Goal: Check status: Check status

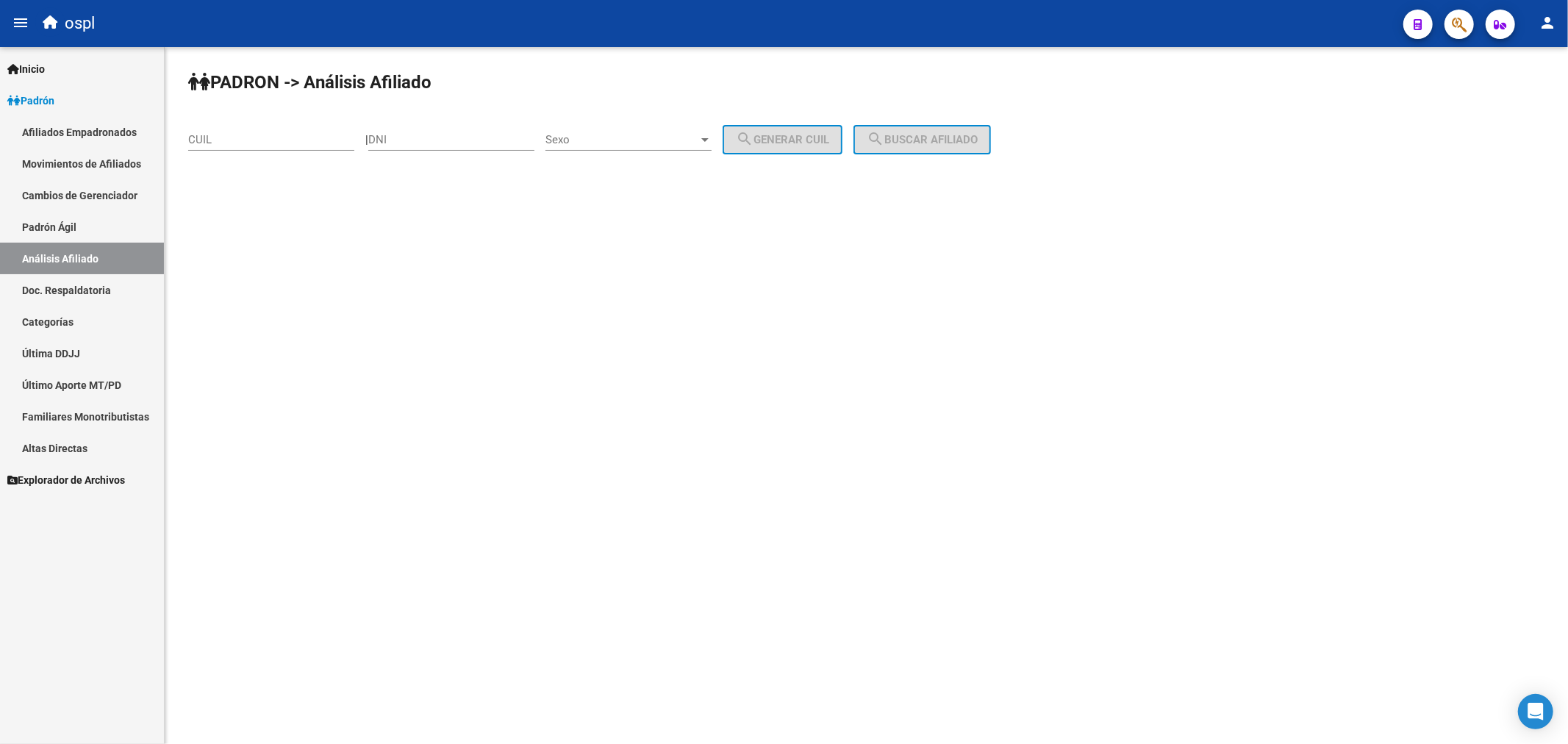
click at [269, 143] on input "CUIL" at bounding box center [271, 139] width 166 height 13
type input "27-31638767-0"
click at [933, 135] on span "search Buscar afiliado" at bounding box center [922, 139] width 111 height 13
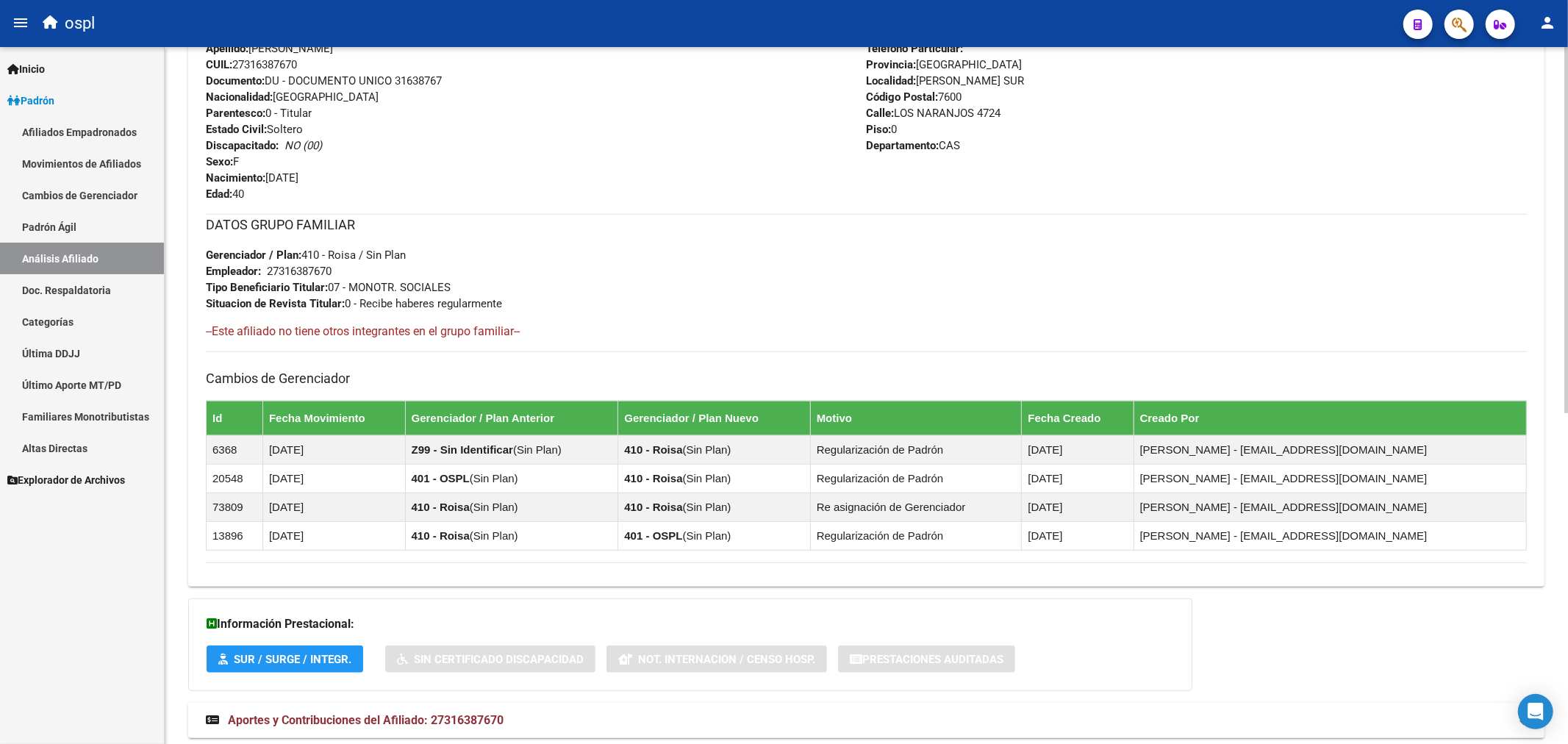
scroll to position [629, 0]
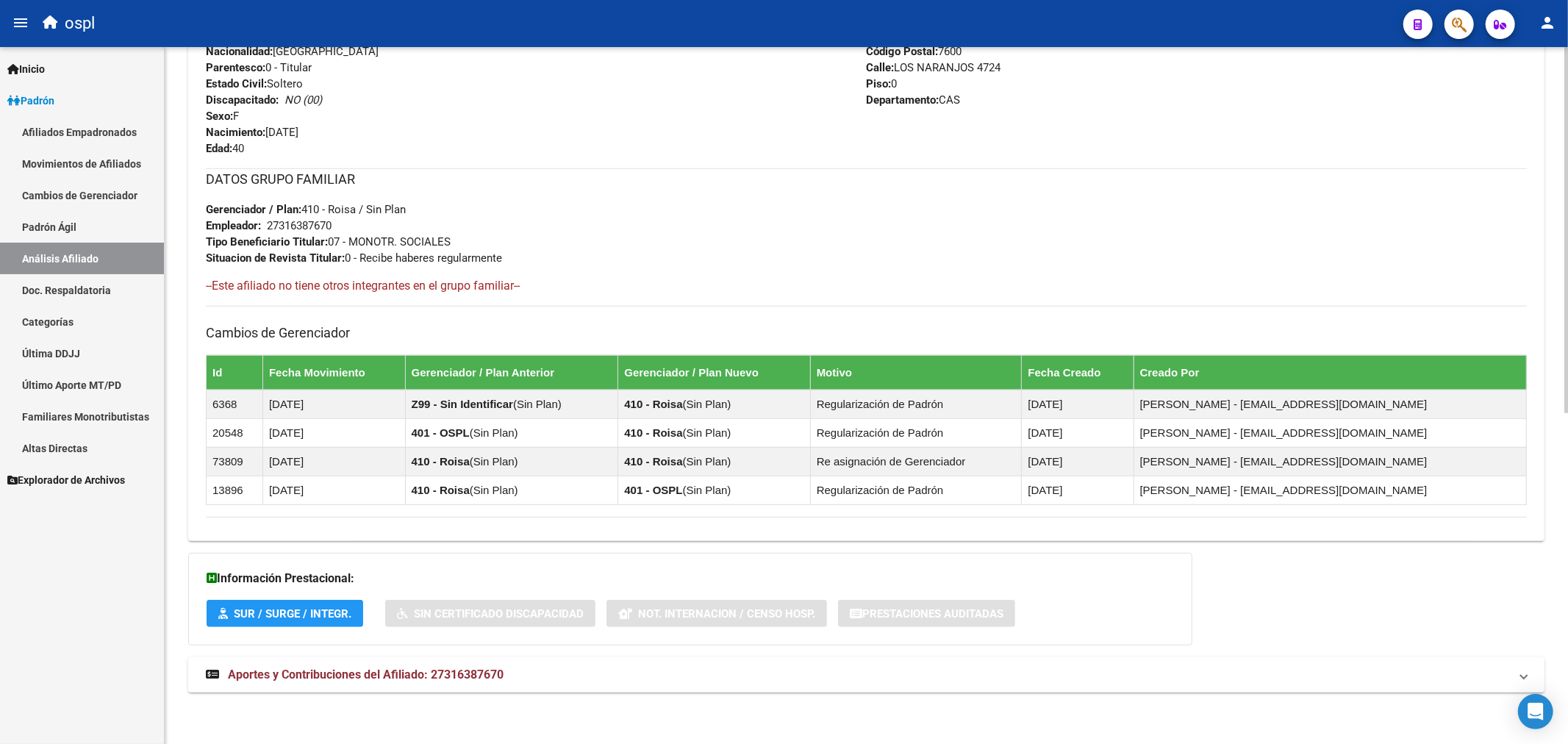
click at [388, 673] on span "Aportes y Contribuciones del Afiliado: 27316387670" at bounding box center [366, 674] width 276 height 14
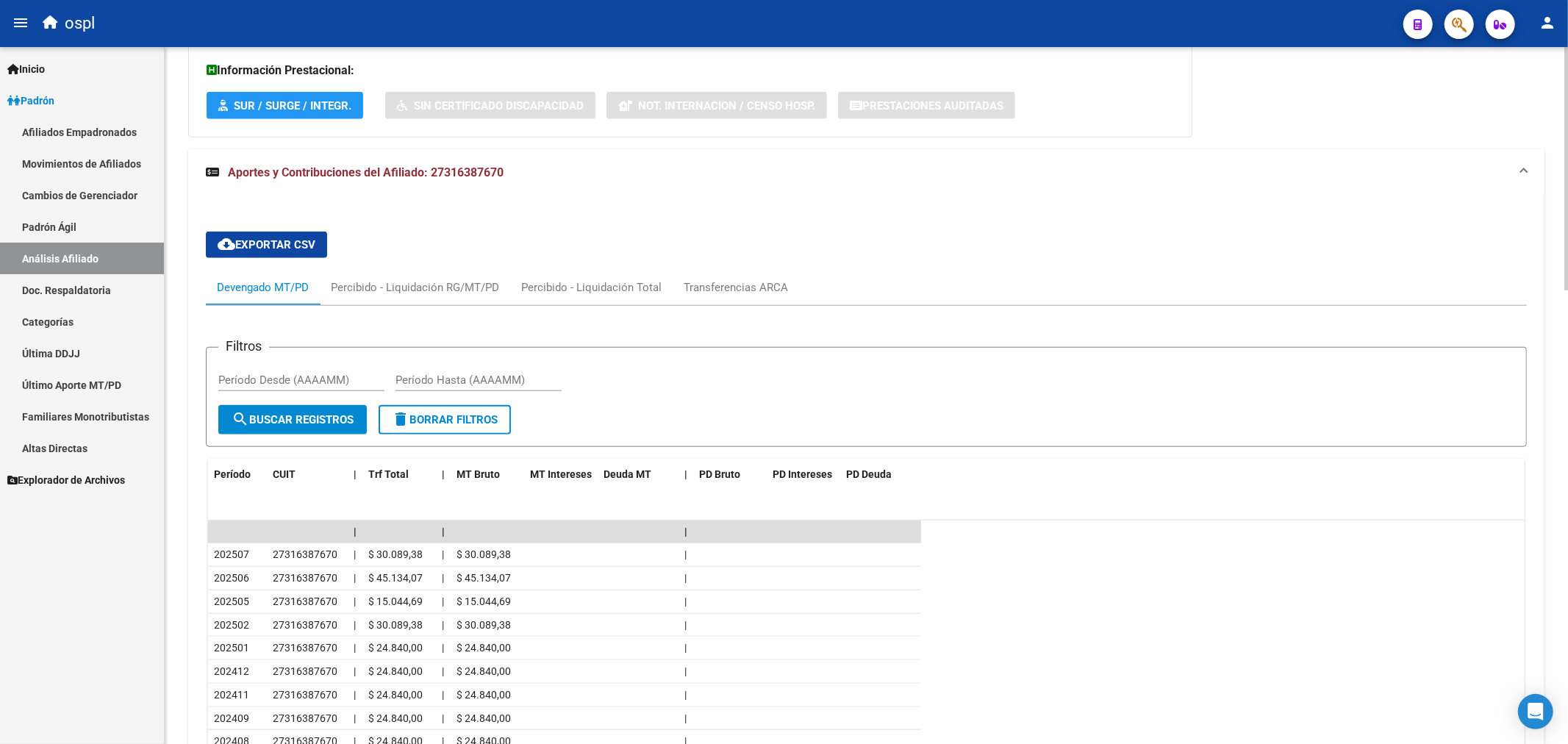
scroll to position [1299, 0]
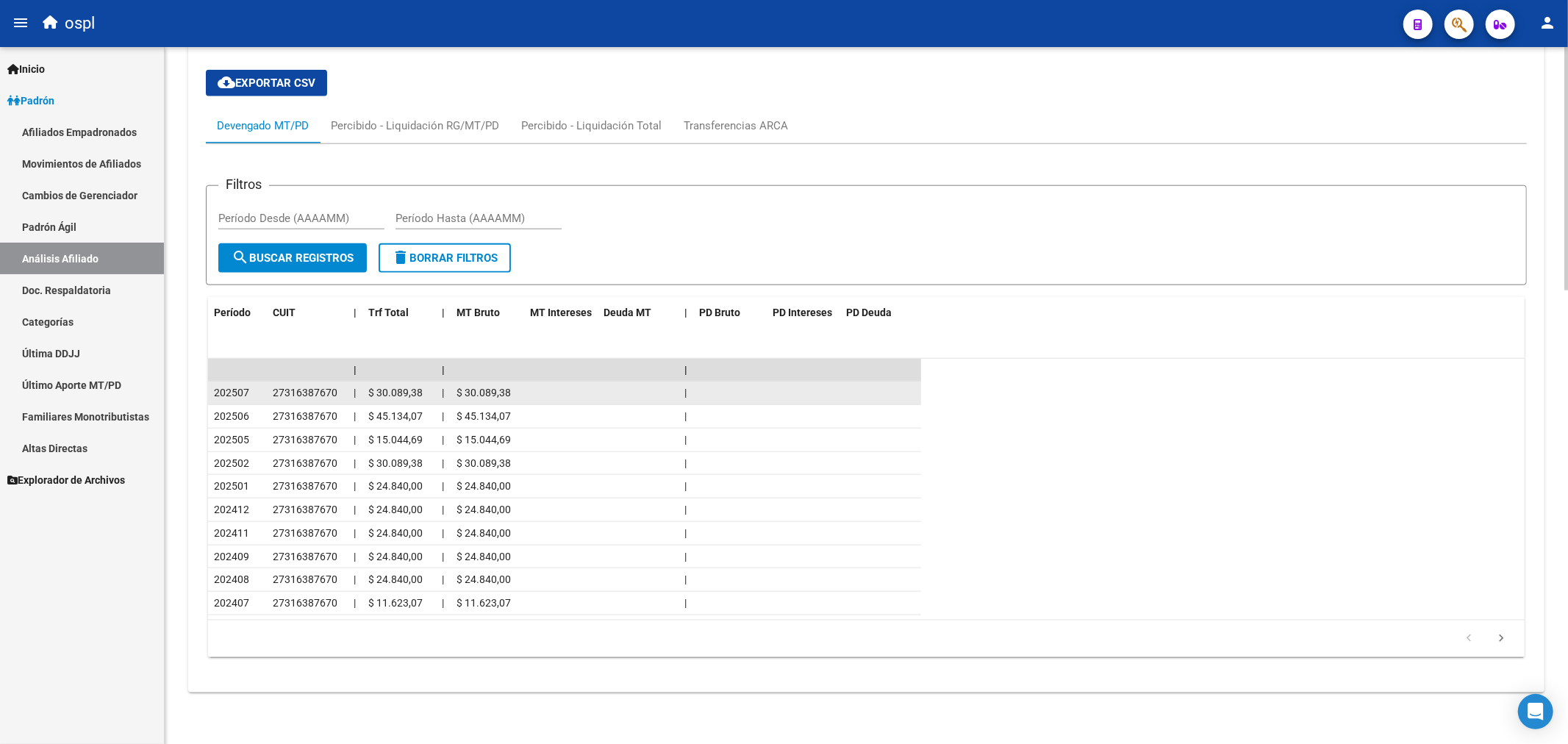
click at [369, 397] on span "$ 30.089,38" at bounding box center [396, 392] width 55 height 11
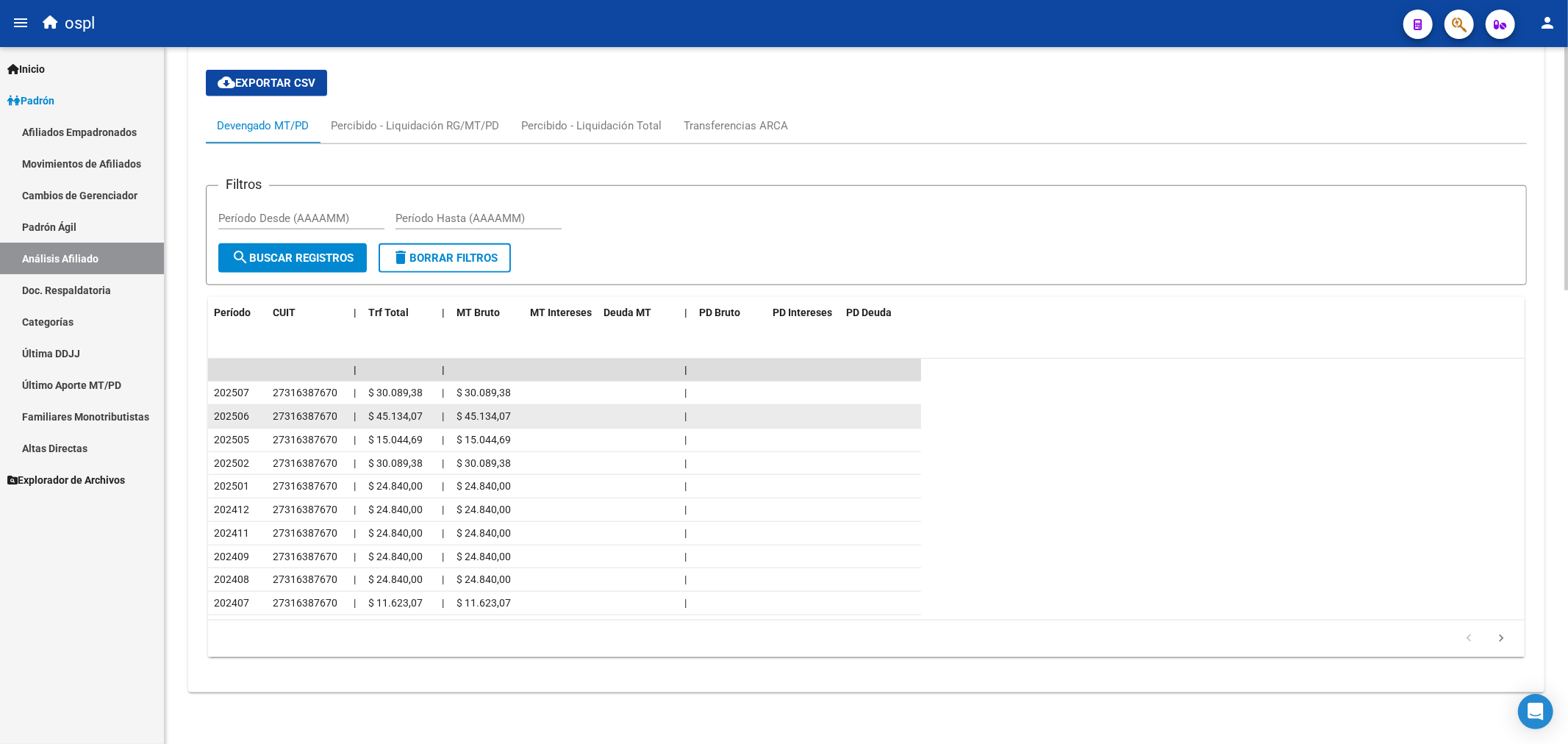
click at [350, 414] on datatable-body-cell "|" at bounding box center [354, 416] width 14 height 23
click at [305, 423] on div "27316387670" at bounding box center [307, 416] width 69 height 17
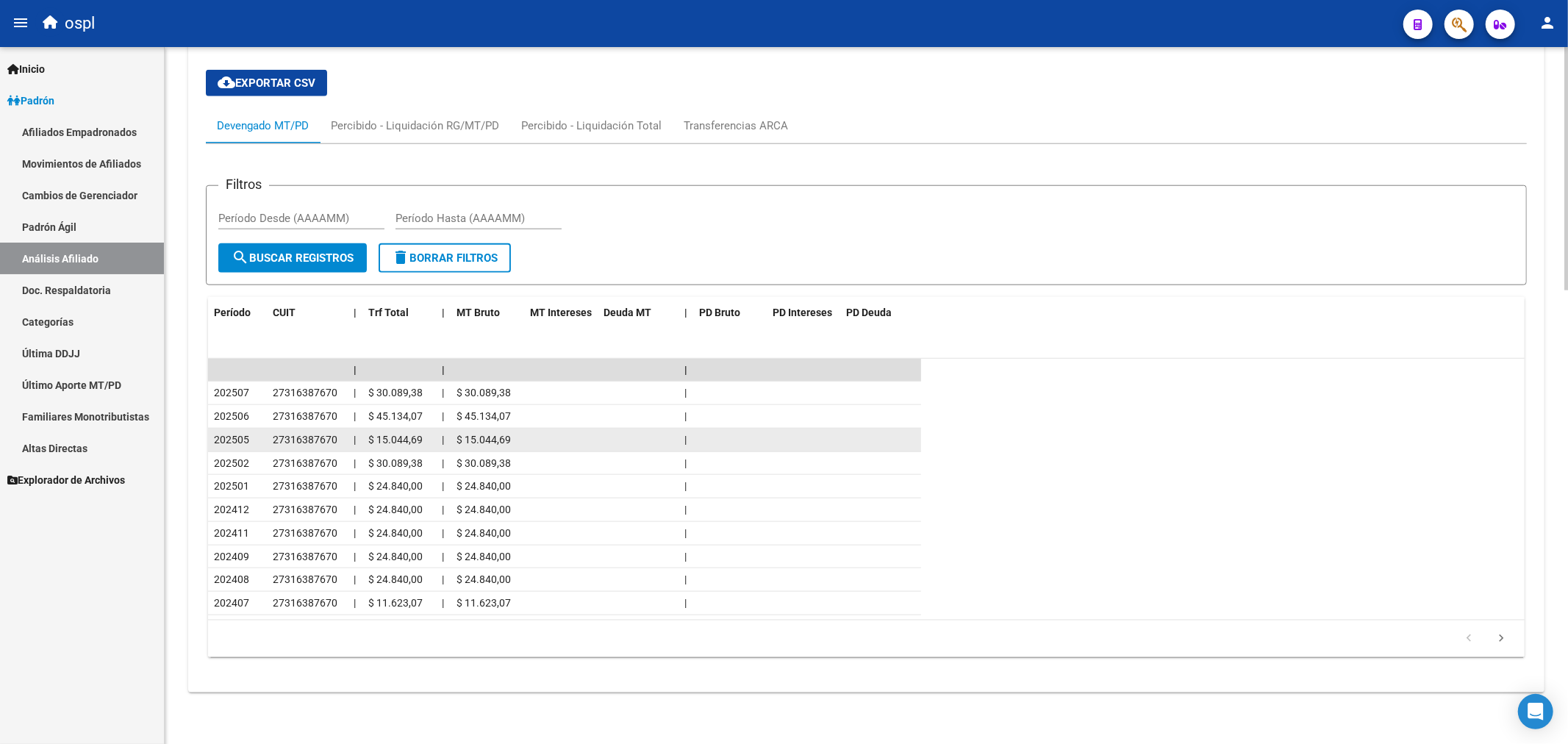
click at [299, 435] on span "27316387670" at bounding box center [305, 439] width 65 height 11
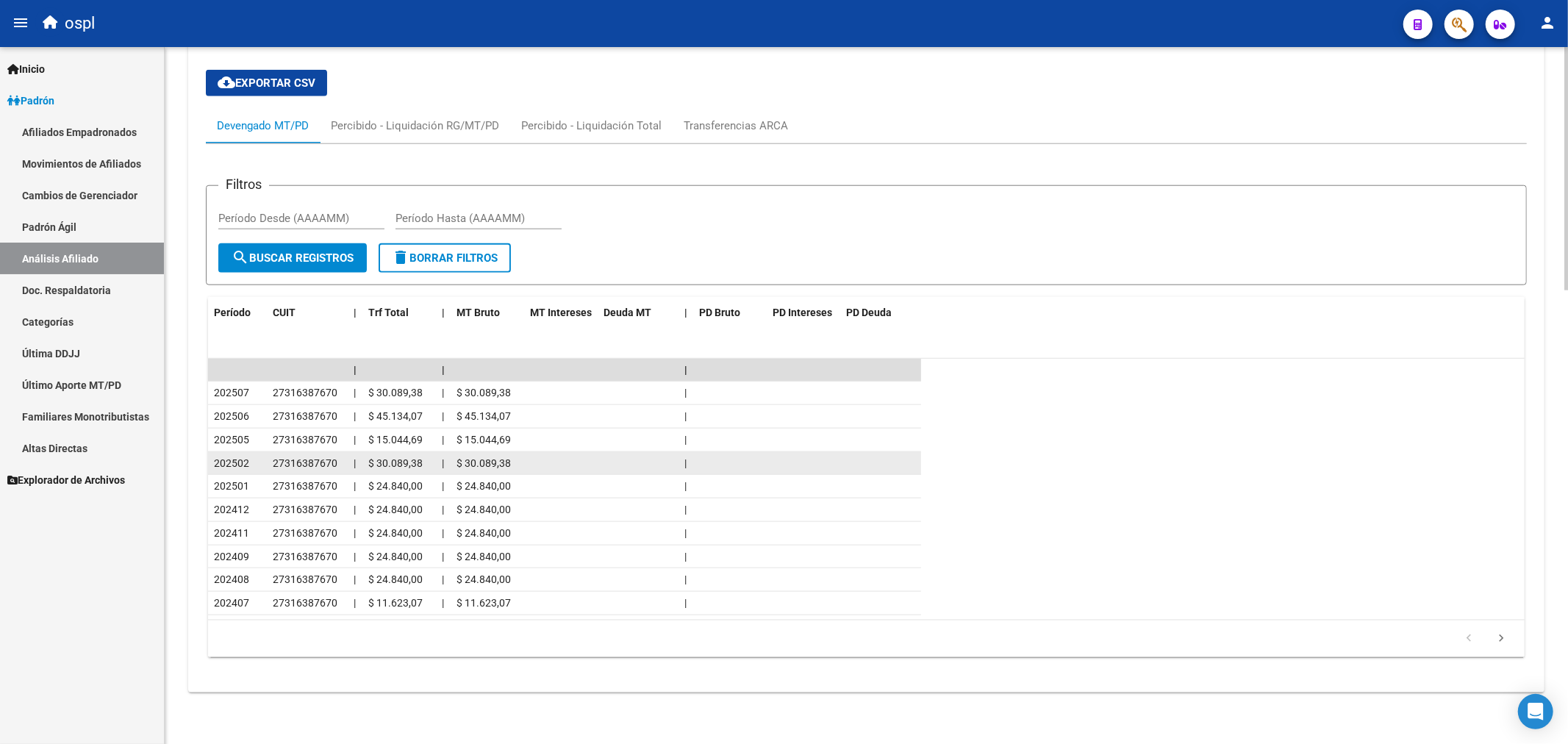
click at [284, 467] on span "27316387670" at bounding box center [305, 463] width 65 height 11
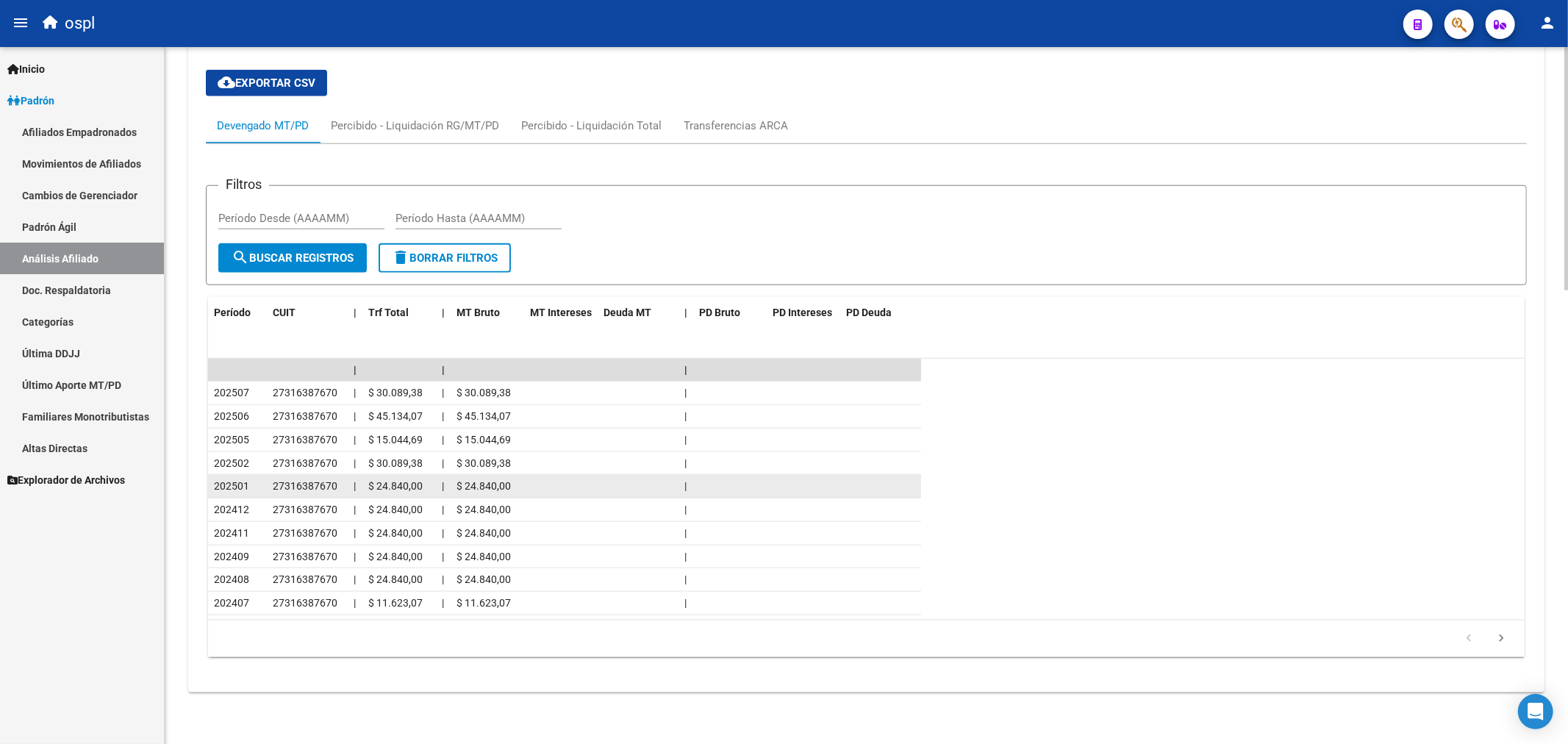
click at [284, 481] on span "27316387670" at bounding box center [305, 486] width 65 height 11
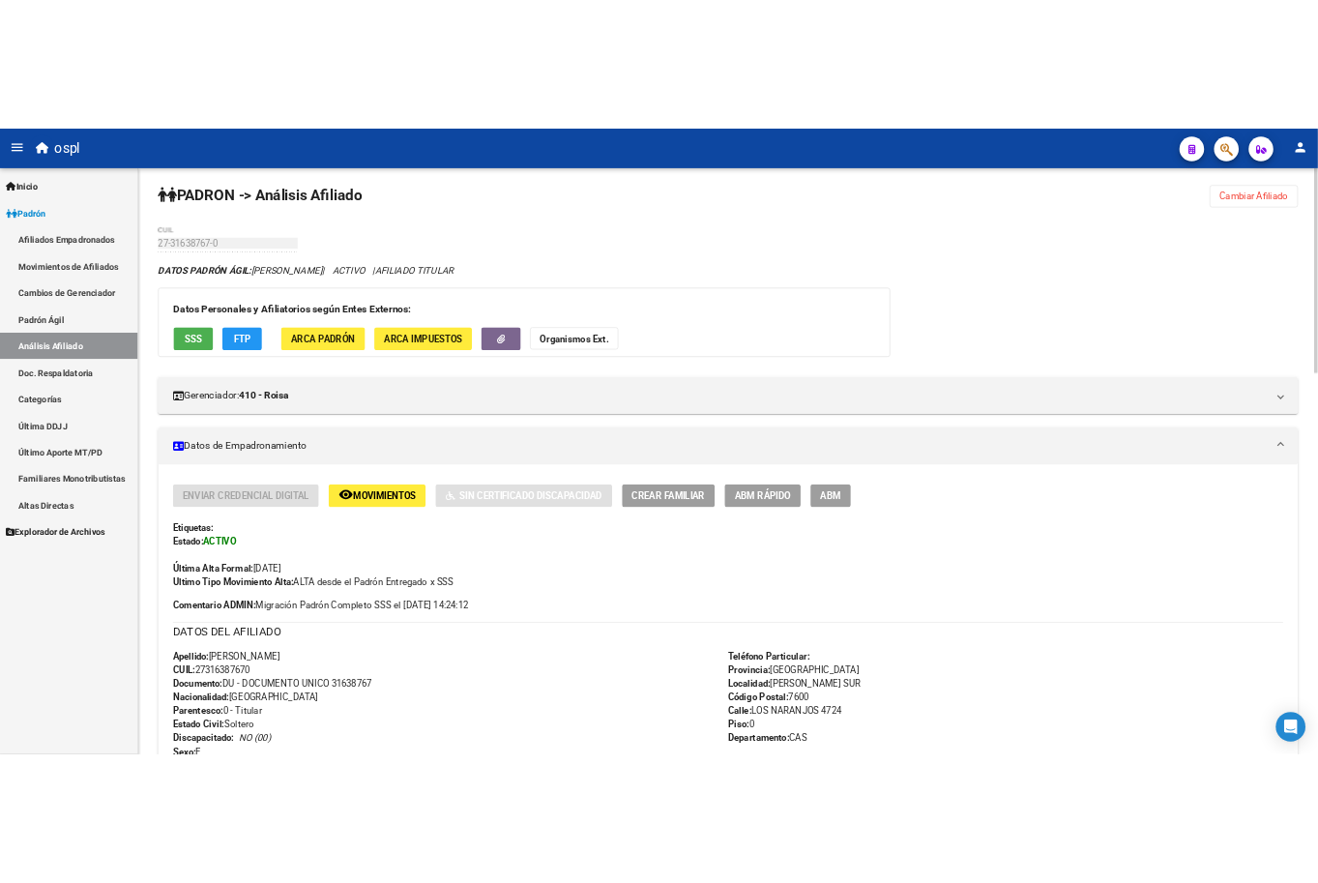
scroll to position [0, 0]
